Goal: Task Accomplishment & Management: Use online tool/utility

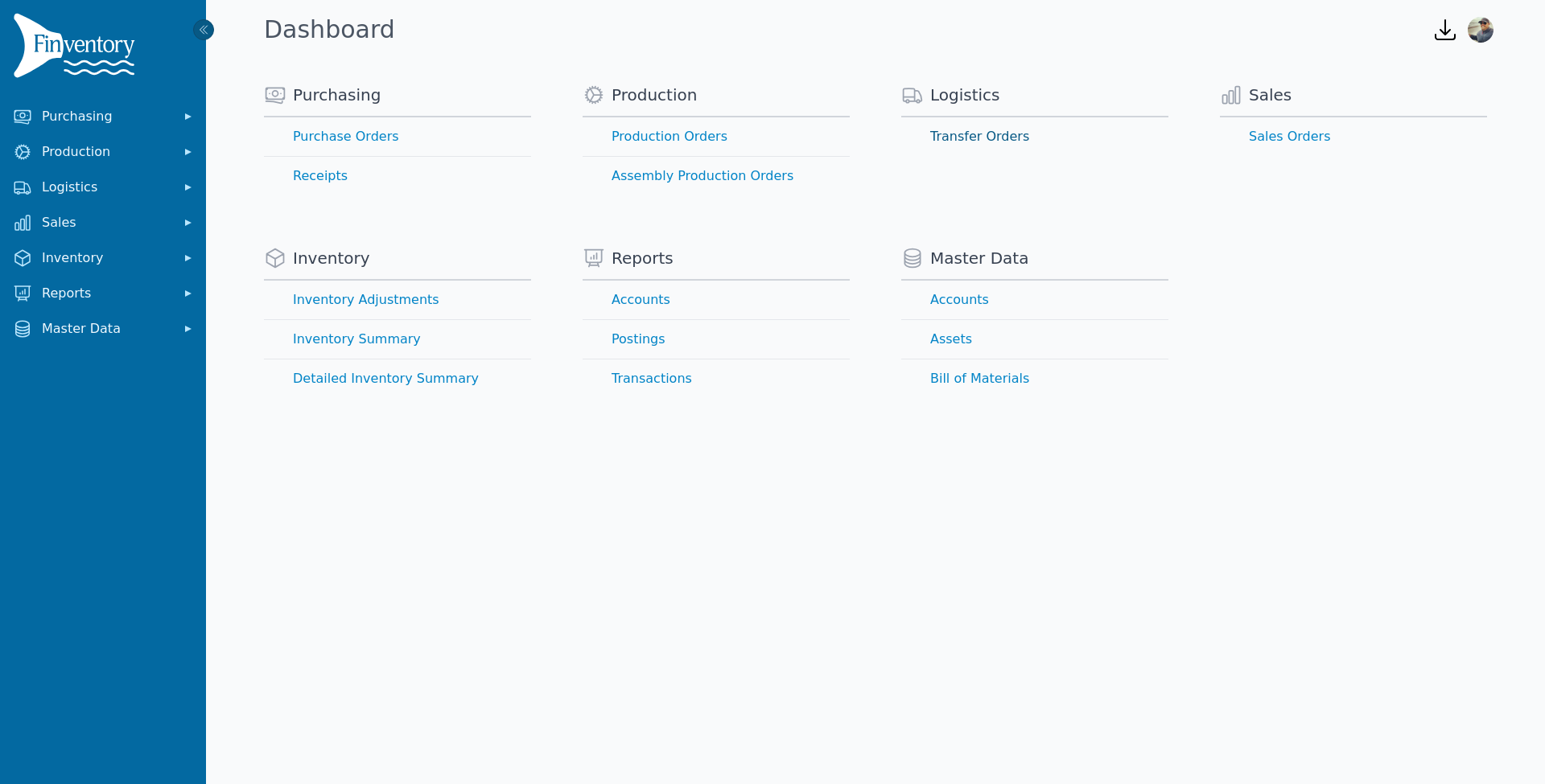
click at [959, 138] on link "Transfer Orders" at bounding box center [1034, 137] width 267 height 39
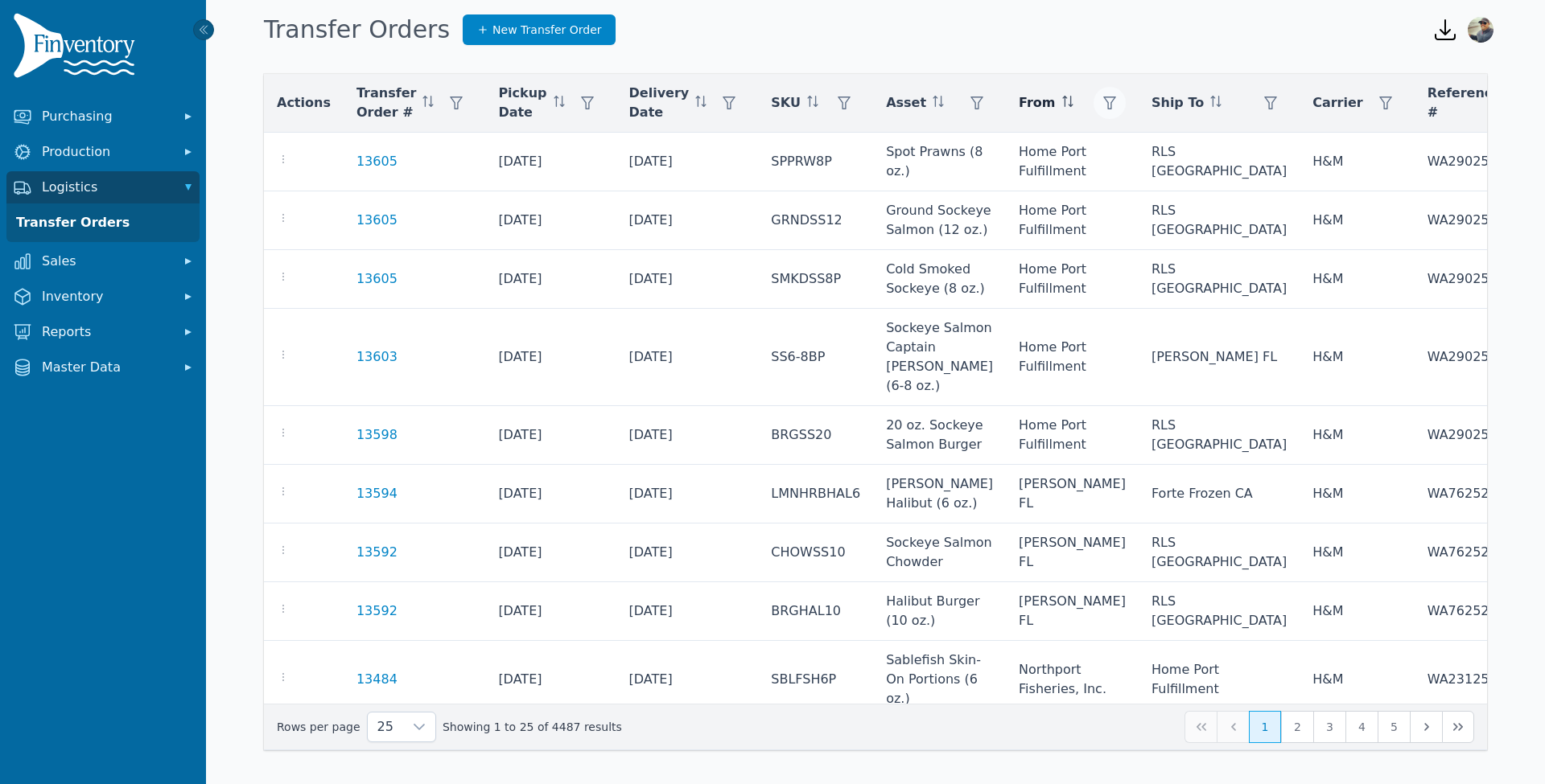
click at [1103, 105] on icon "button" at bounding box center [1109, 103] width 13 height 13
click at [1088, 147] on div "Any" at bounding box center [1081, 146] width 138 height 32
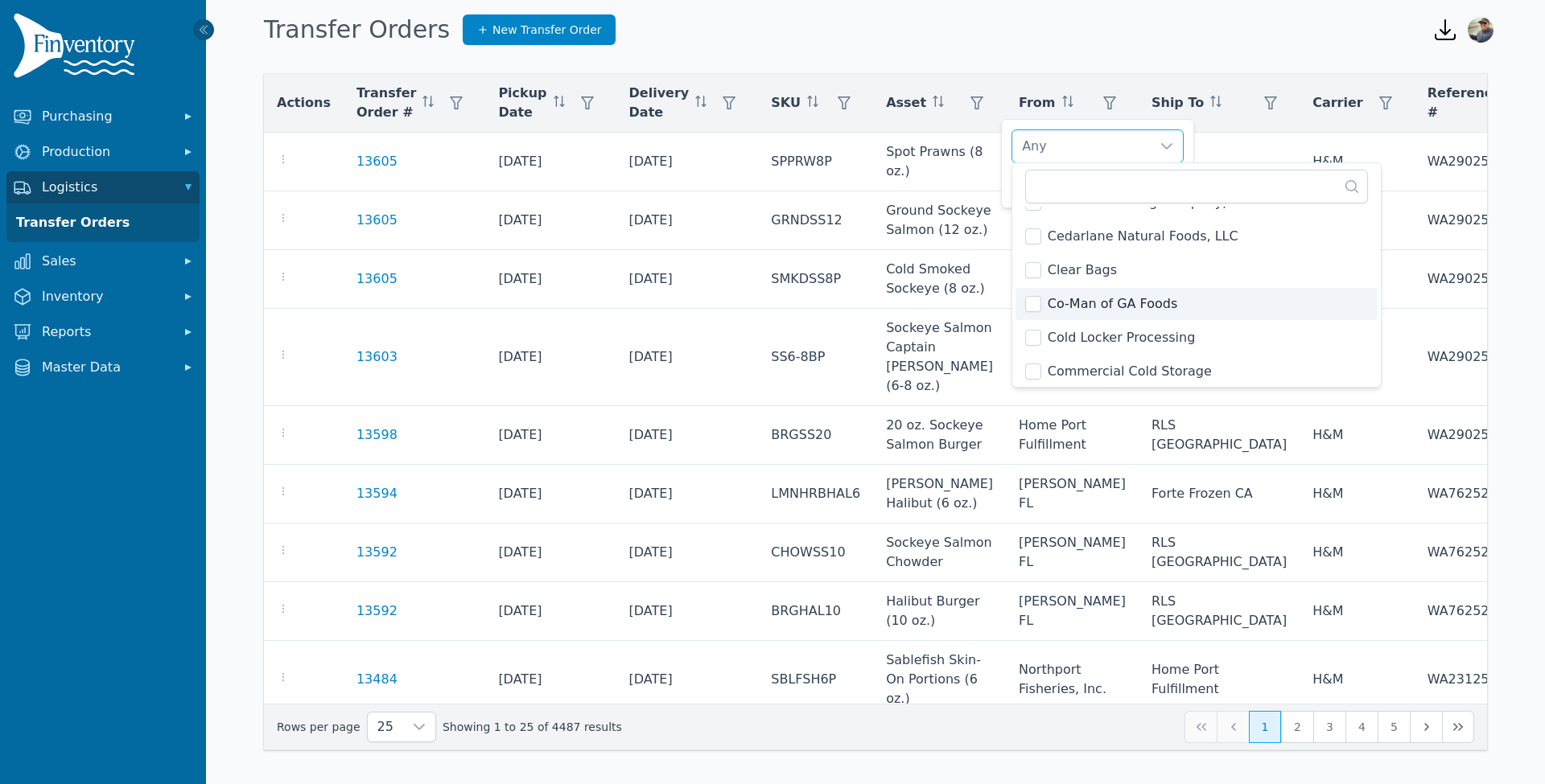
scroll to position [1004, 0]
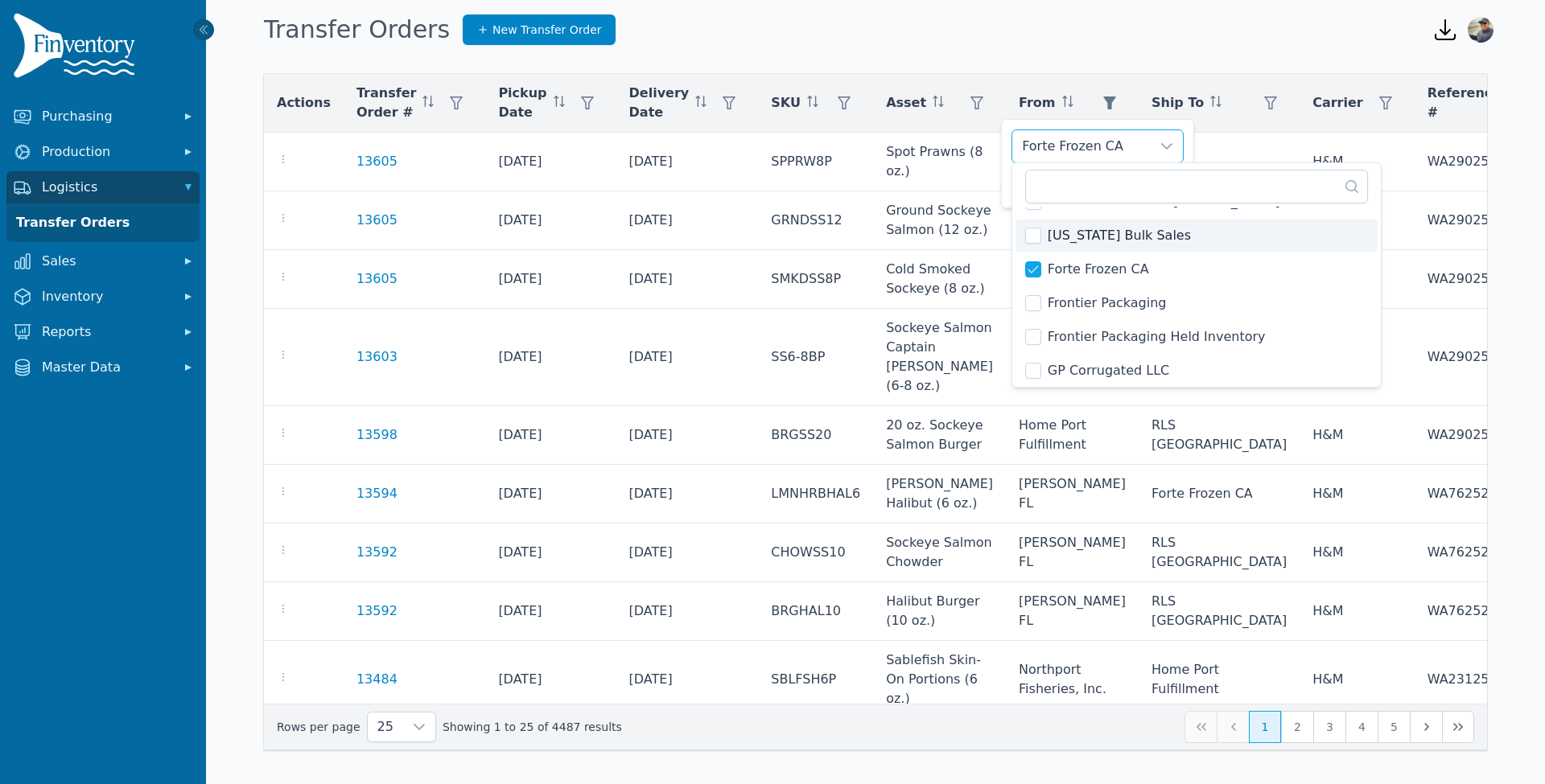
click at [1133, 144] on div "Forte Frozen CA" at bounding box center [1081, 146] width 138 height 32
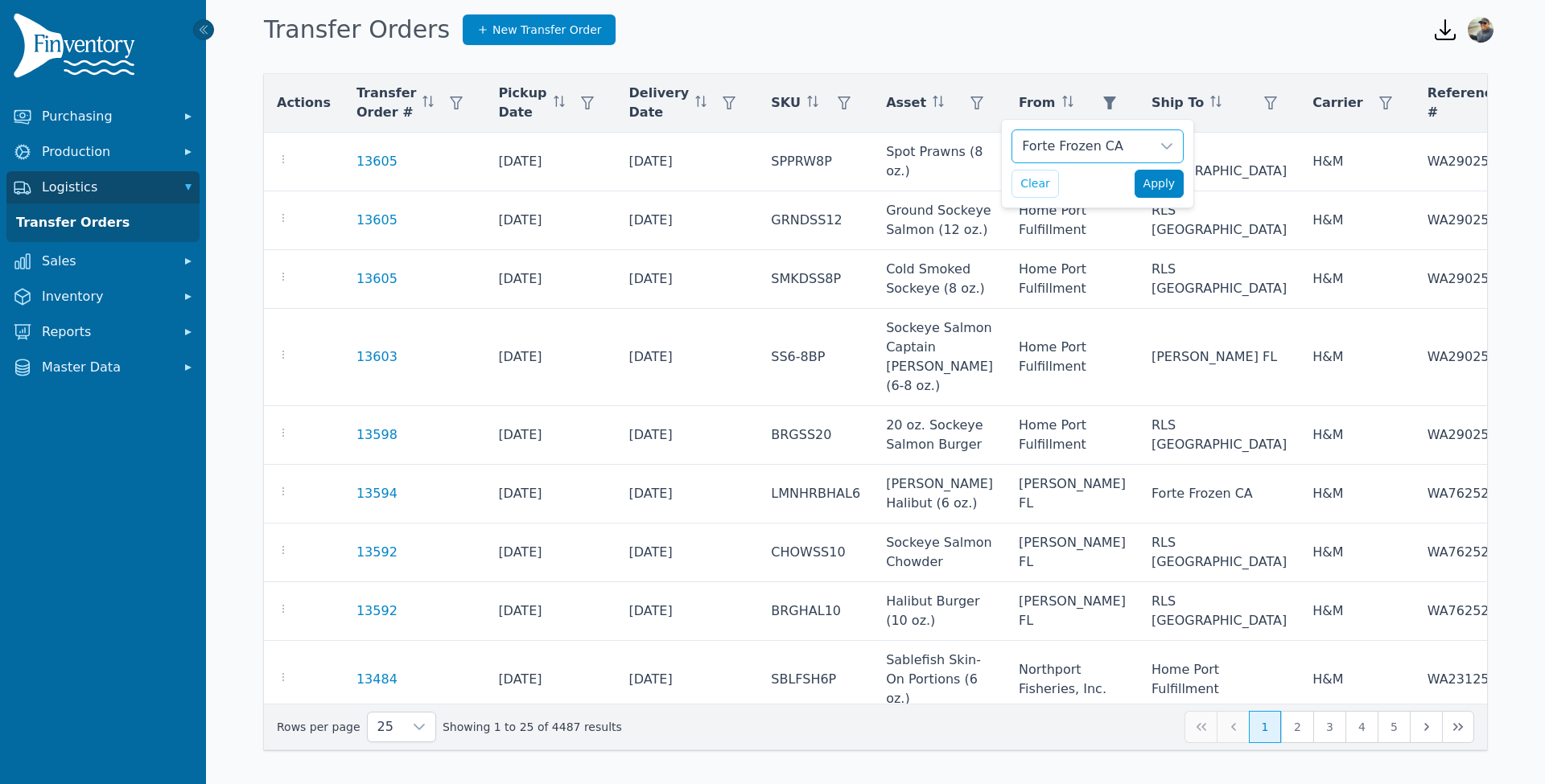
click at [1161, 184] on span "Apply" at bounding box center [1159, 183] width 32 height 17
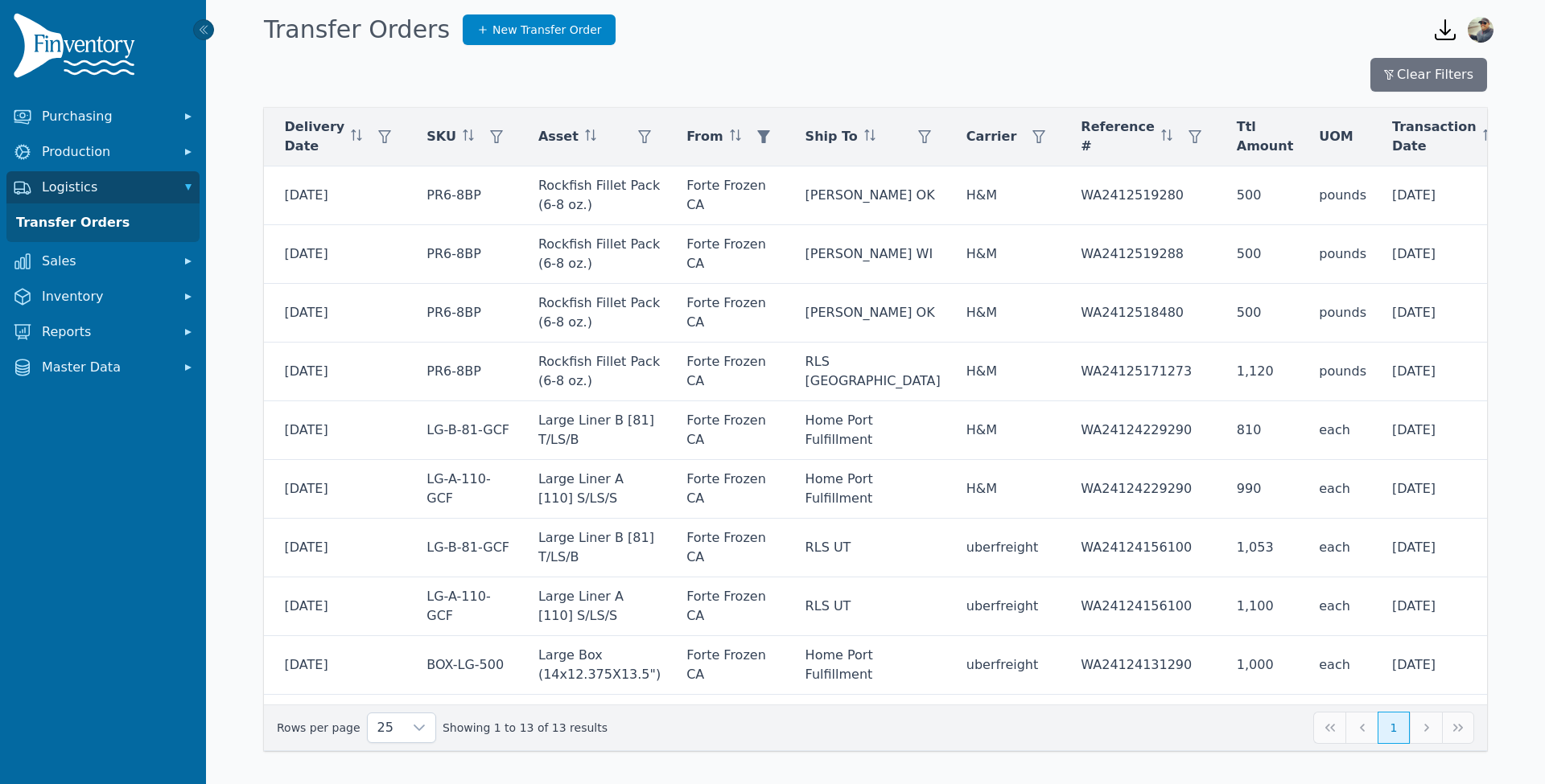
scroll to position [0, 346]
click at [756, 134] on icon "button" at bounding box center [762, 136] width 13 height 13
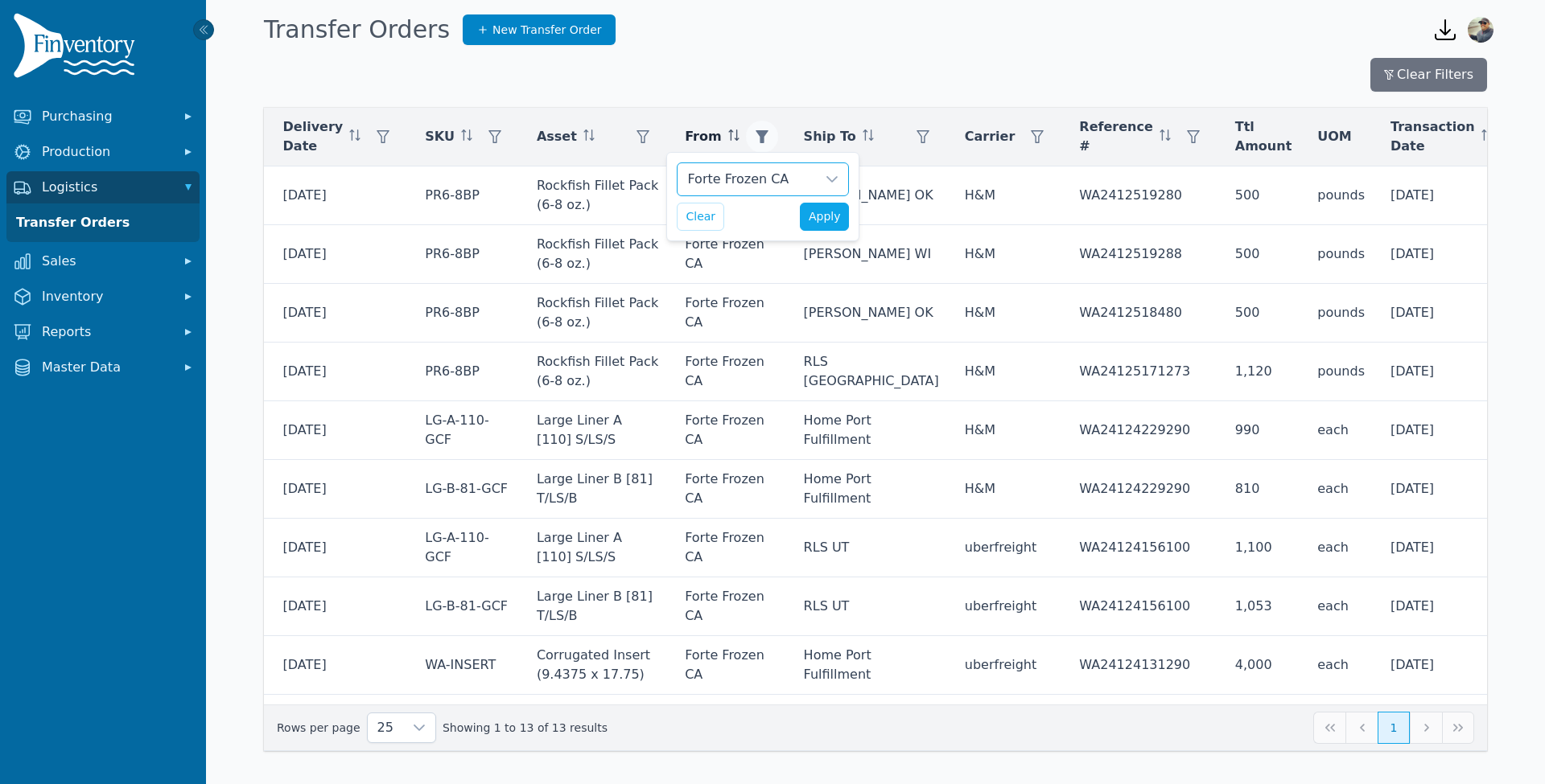
scroll to position [16, 10]
click at [699, 170] on div "Forte Frozen CA" at bounding box center [747, 179] width 138 height 32
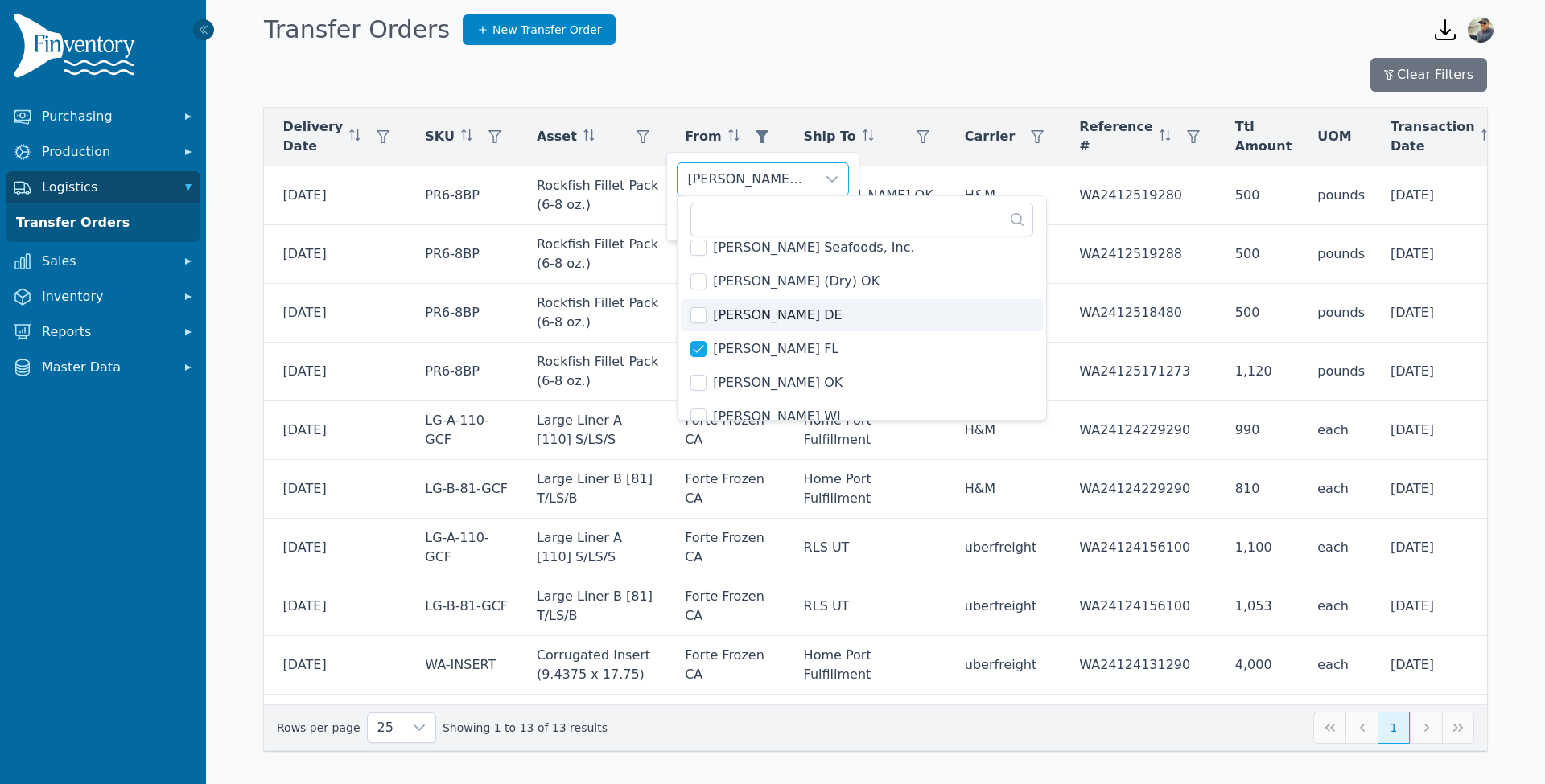
scroll to position [206, 0]
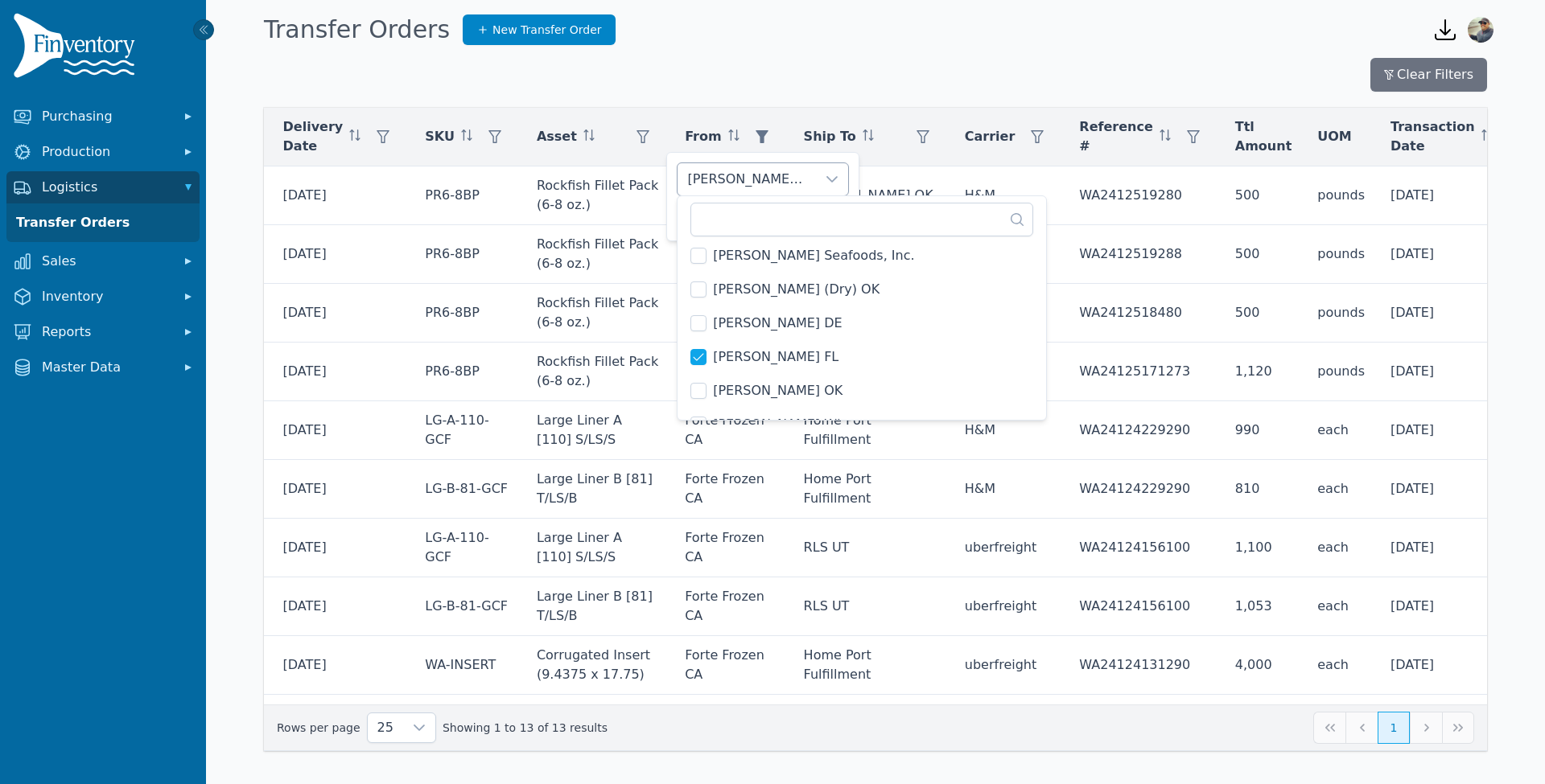
click at [771, 168] on div "Burris FL" at bounding box center [747, 179] width 138 height 32
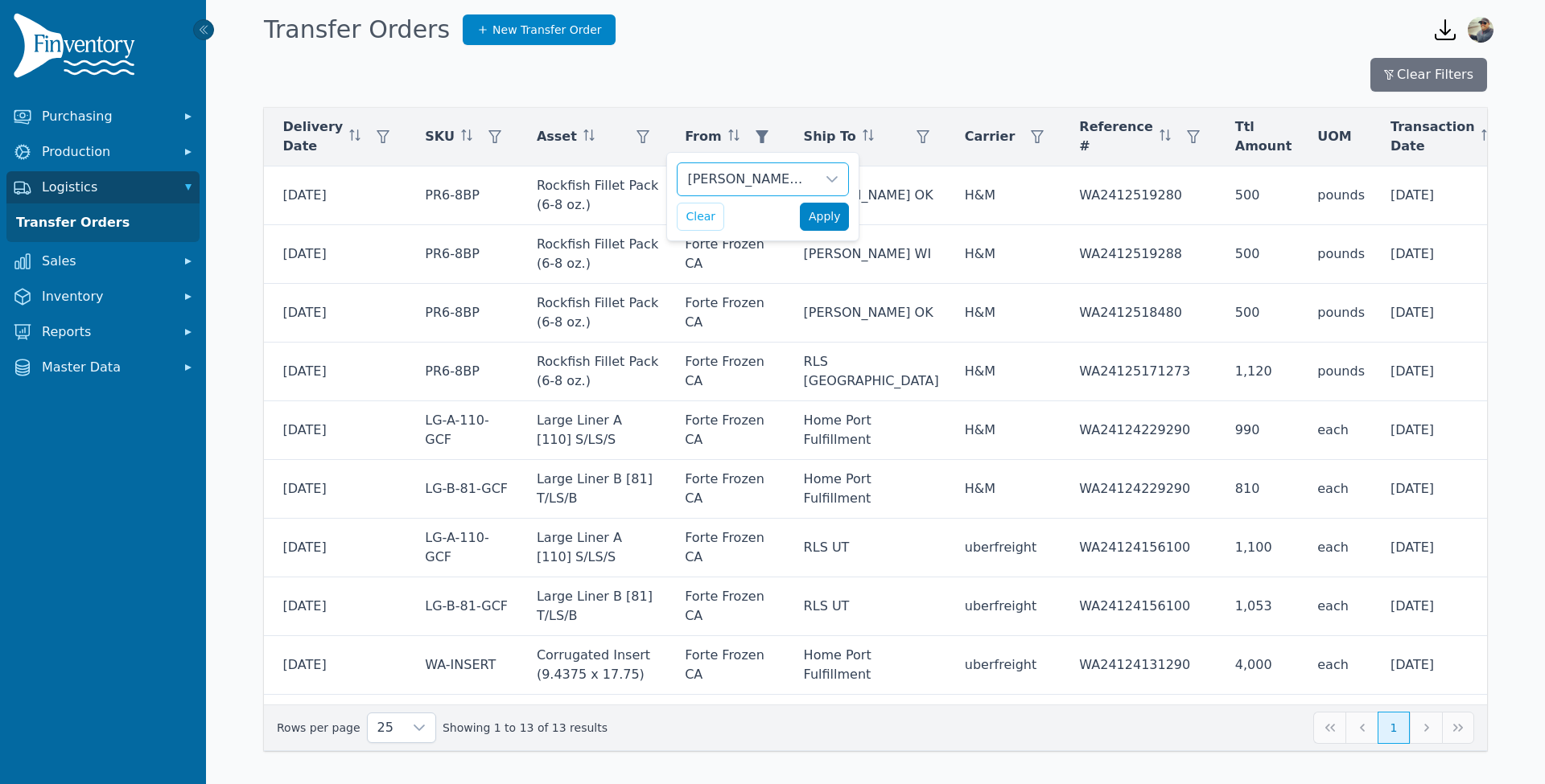
click at [814, 219] on span "Apply" at bounding box center [824, 216] width 32 height 17
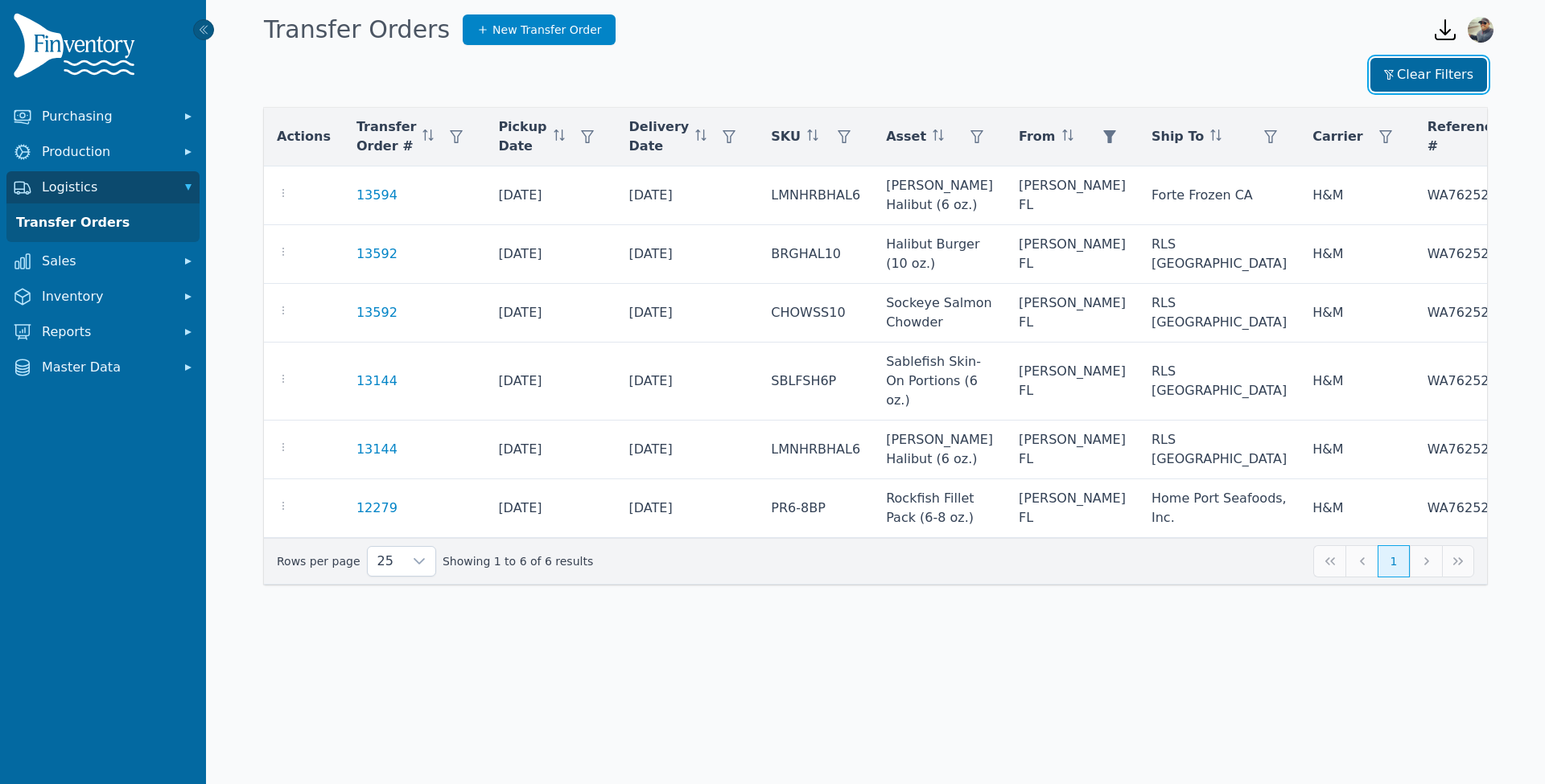
click at [1421, 74] on button "Clear Filters" at bounding box center [1428, 75] width 117 height 34
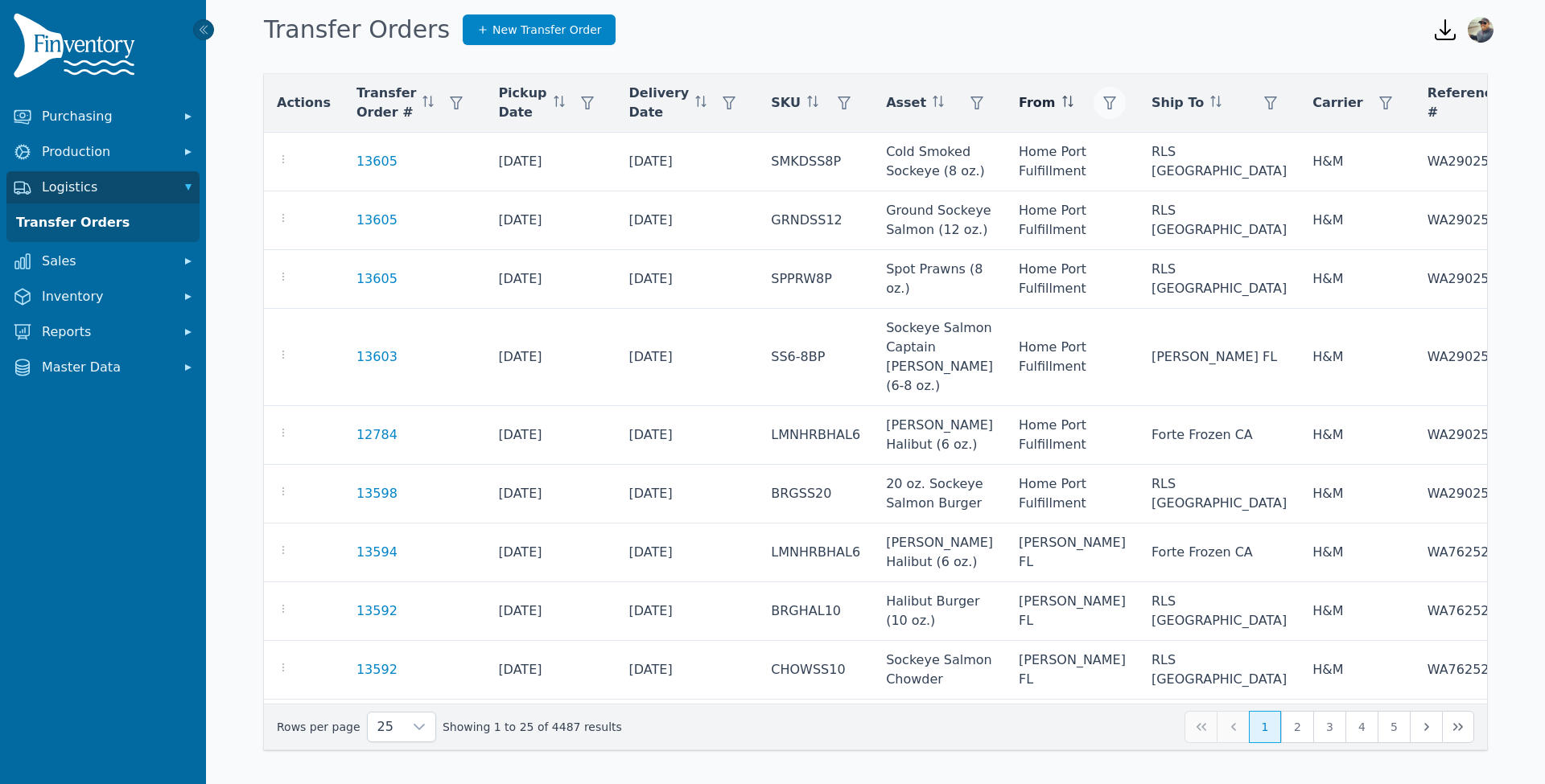
click at [1103, 100] on icon "button" at bounding box center [1109, 103] width 13 height 13
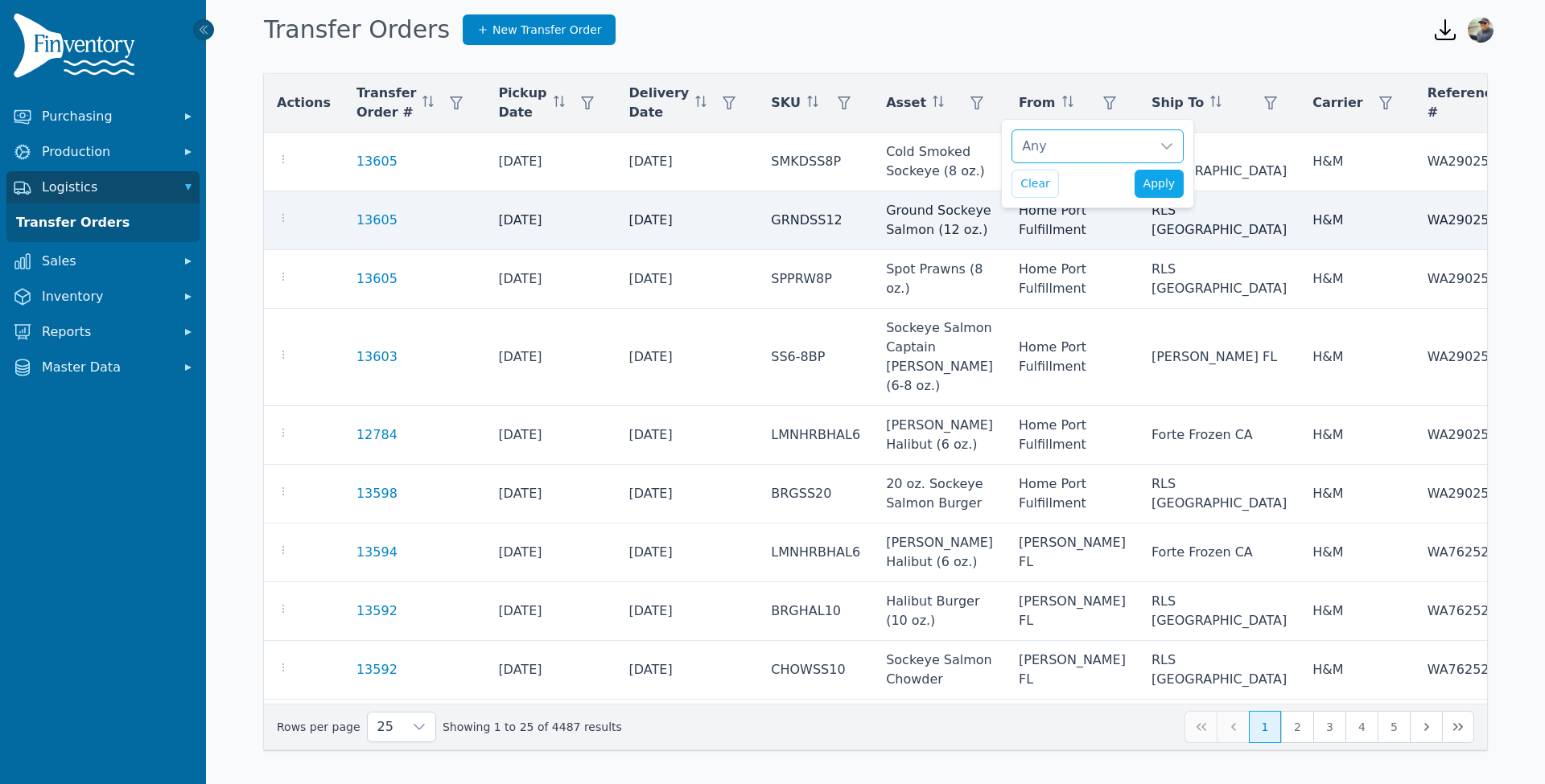
scroll to position [16, 10]
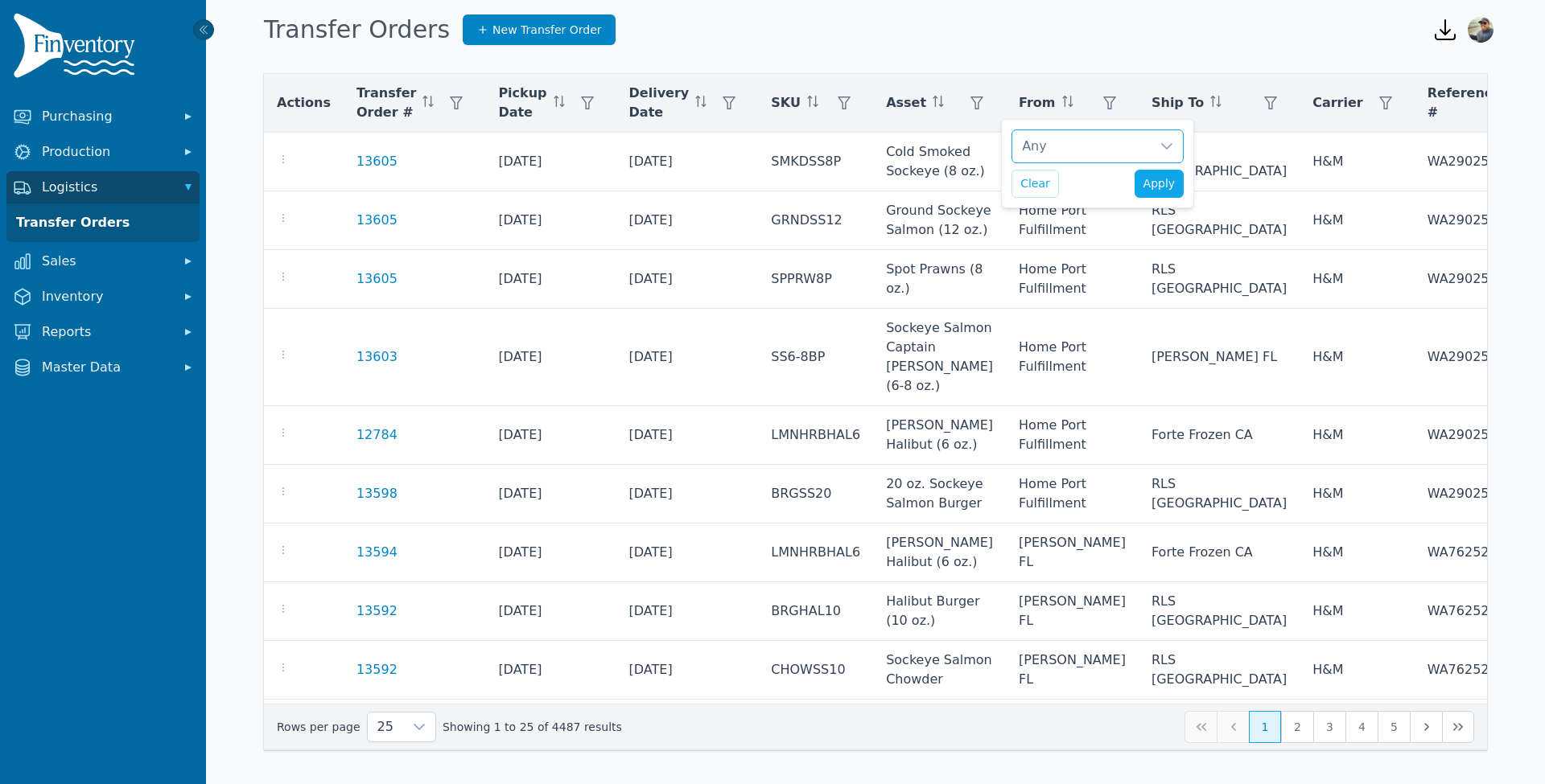
click at [1060, 145] on div "Any" at bounding box center [1081, 146] width 138 height 32
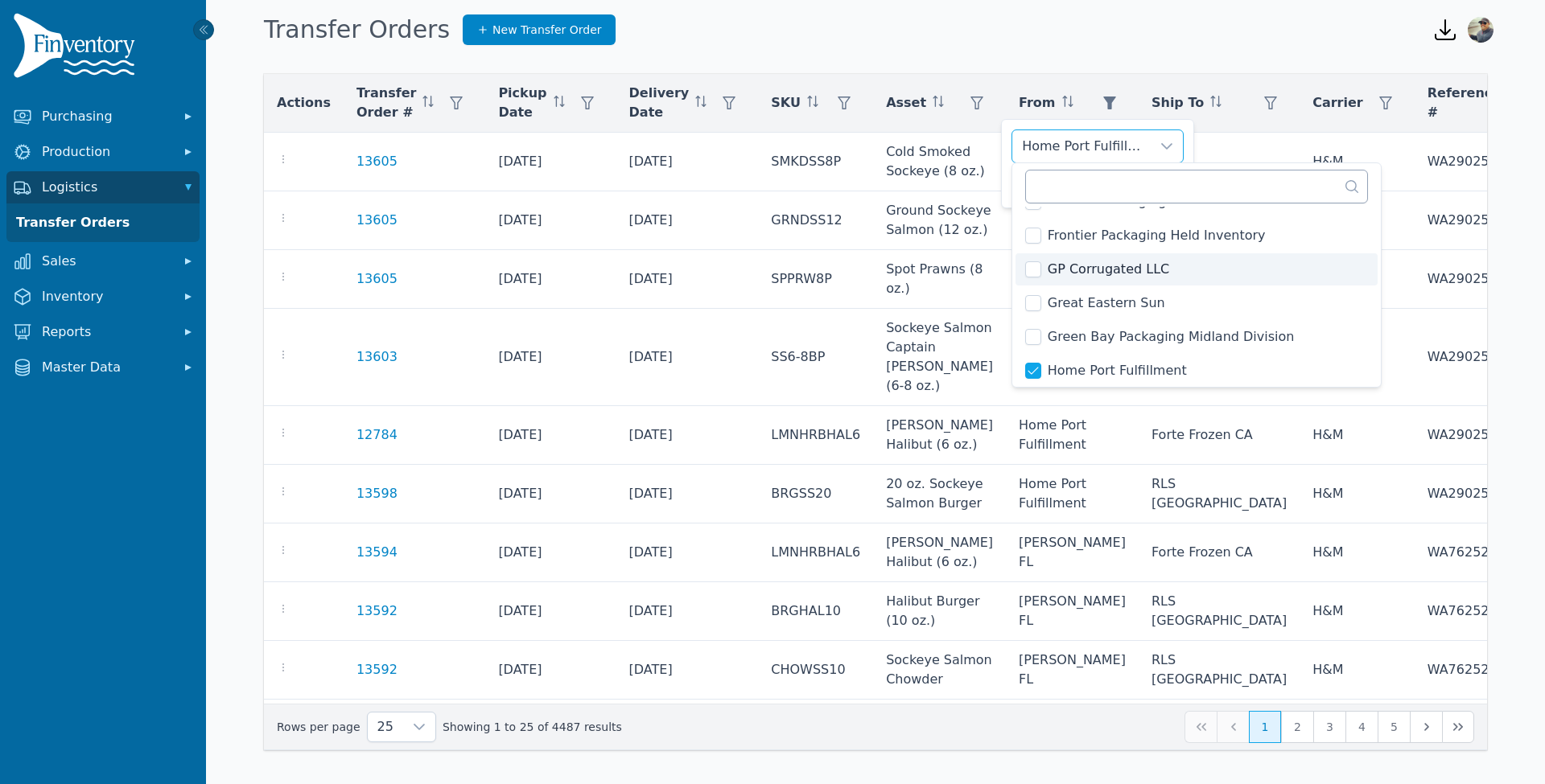
scroll to position [1084, 0]
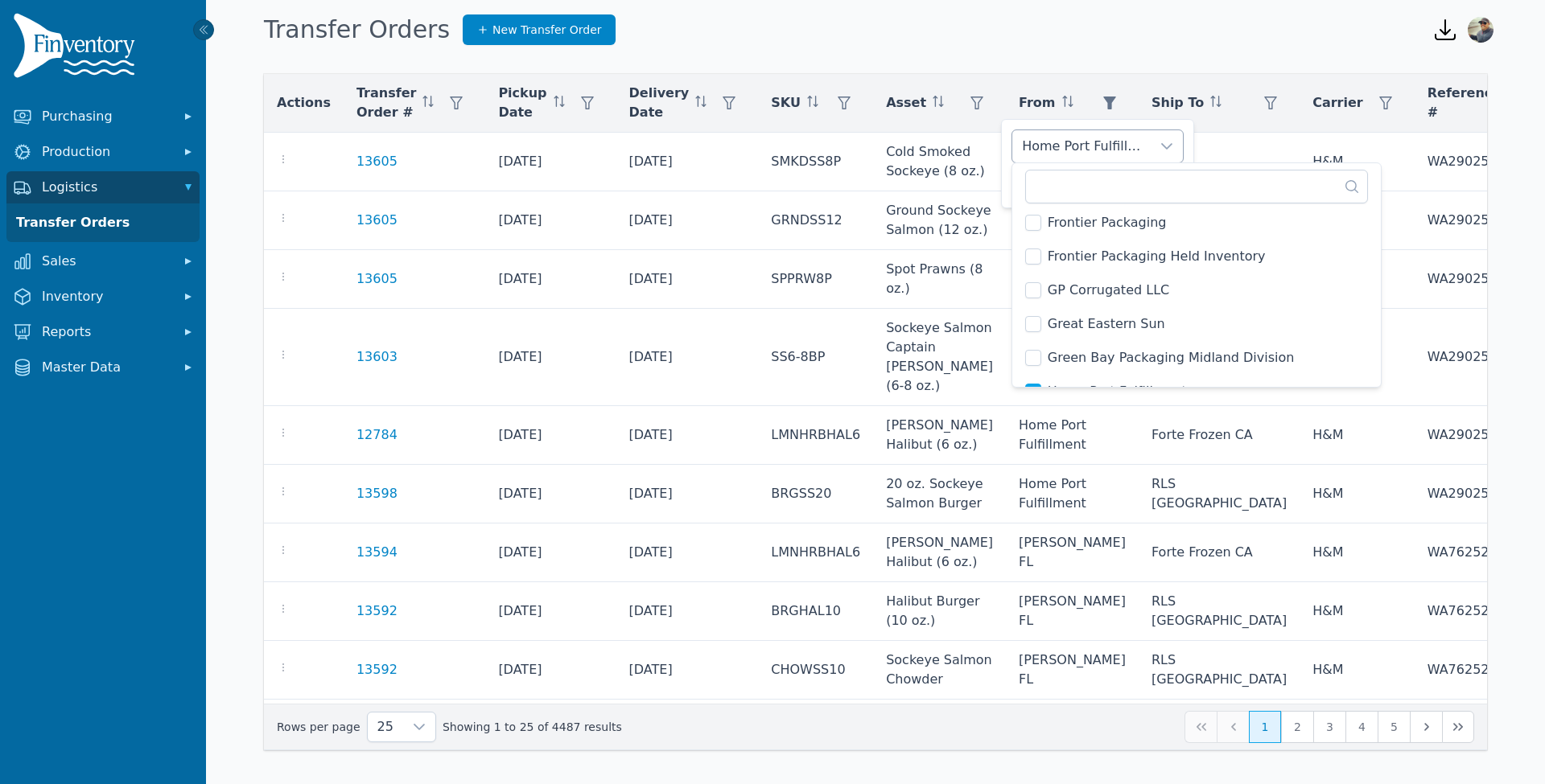
click at [1123, 133] on div "Home Port Fulfillment" at bounding box center [1081, 146] width 138 height 32
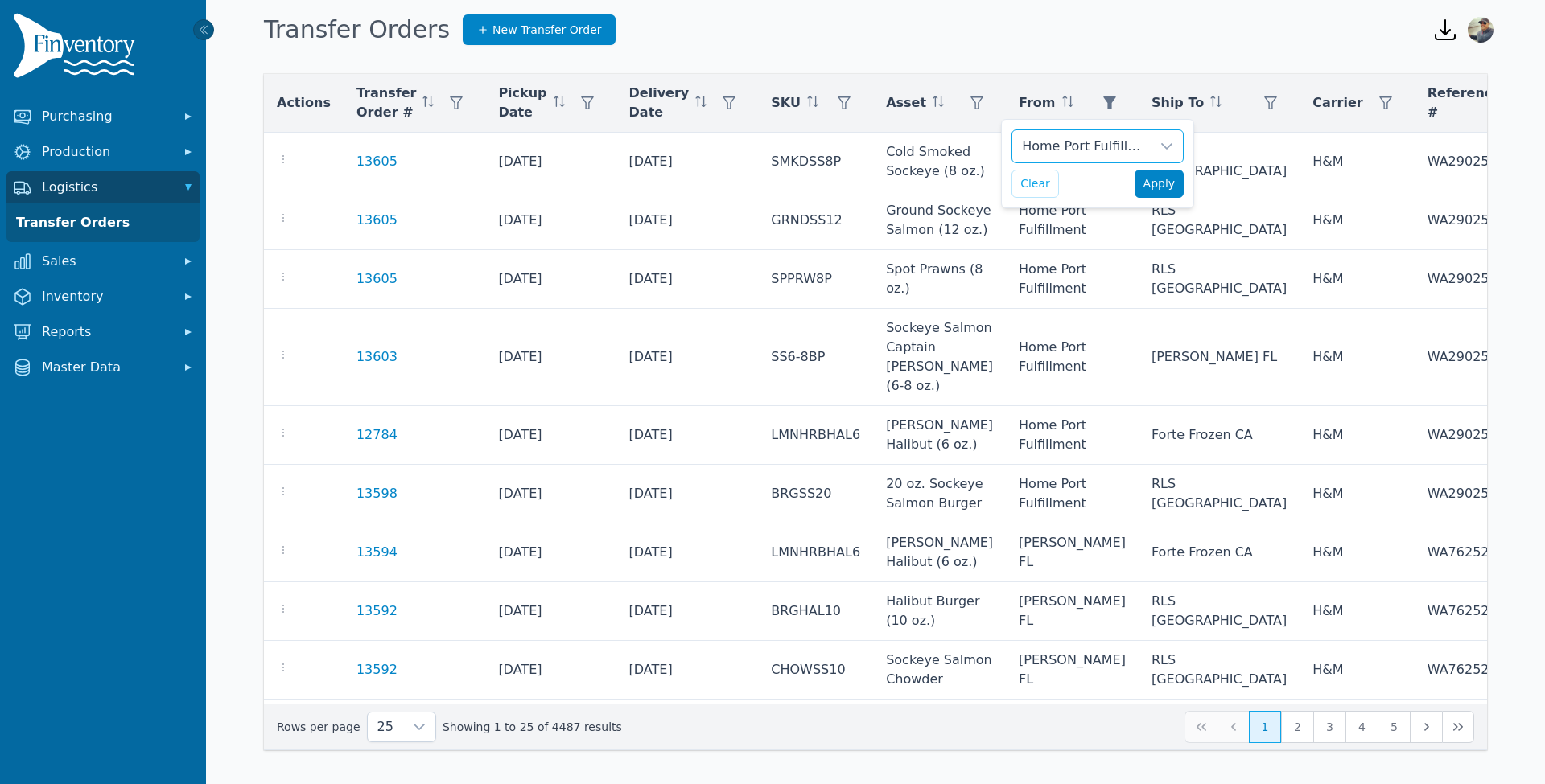
click at [1155, 180] on span "Apply" at bounding box center [1159, 183] width 32 height 17
